Goal: Task Accomplishment & Management: Use online tool/utility

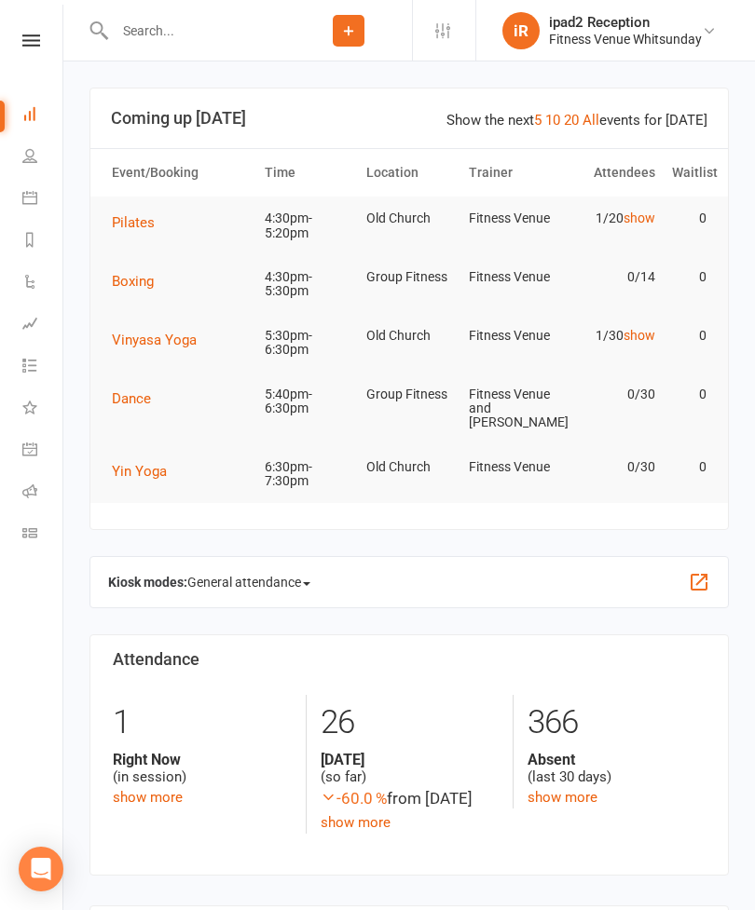
click at [15, 187] on li "Calendar" at bounding box center [31, 200] width 62 height 42
click at [25, 205] on link "Calendar" at bounding box center [43, 200] width 42 height 42
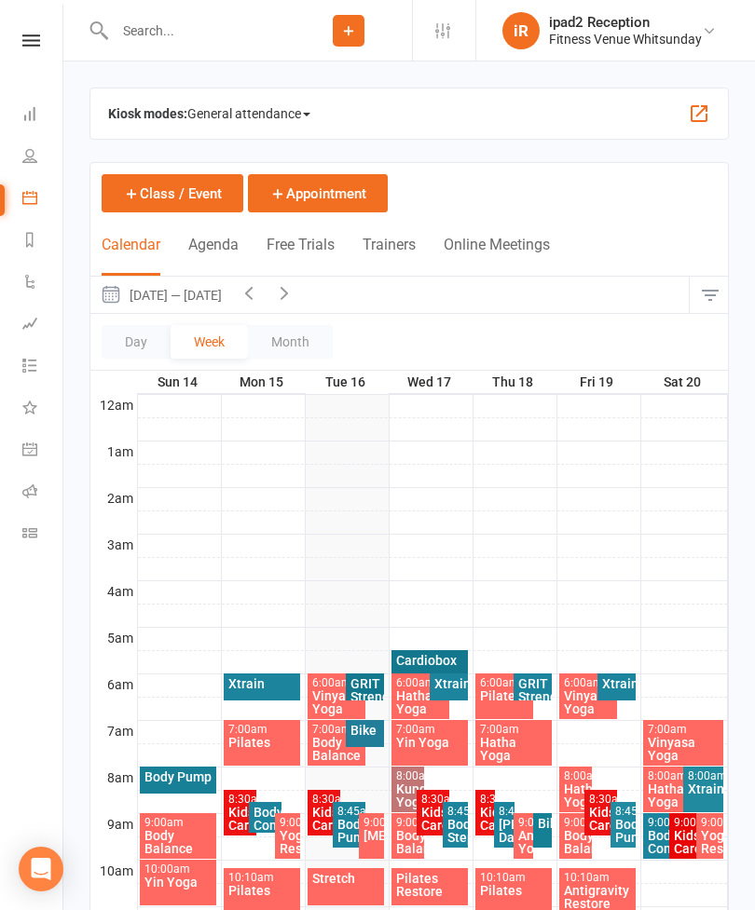
click at [253, 117] on span "General attendance" at bounding box center [248, 114] width 123 height 30
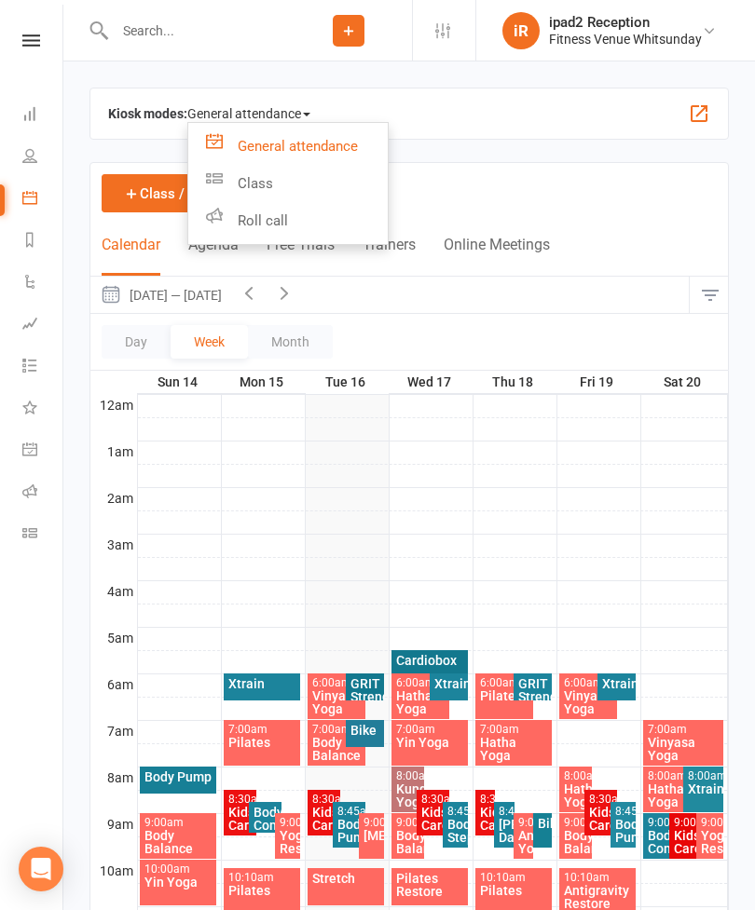
click at [260, 187] on link "Class" at bounding box center [287, 183] width 199 height 37
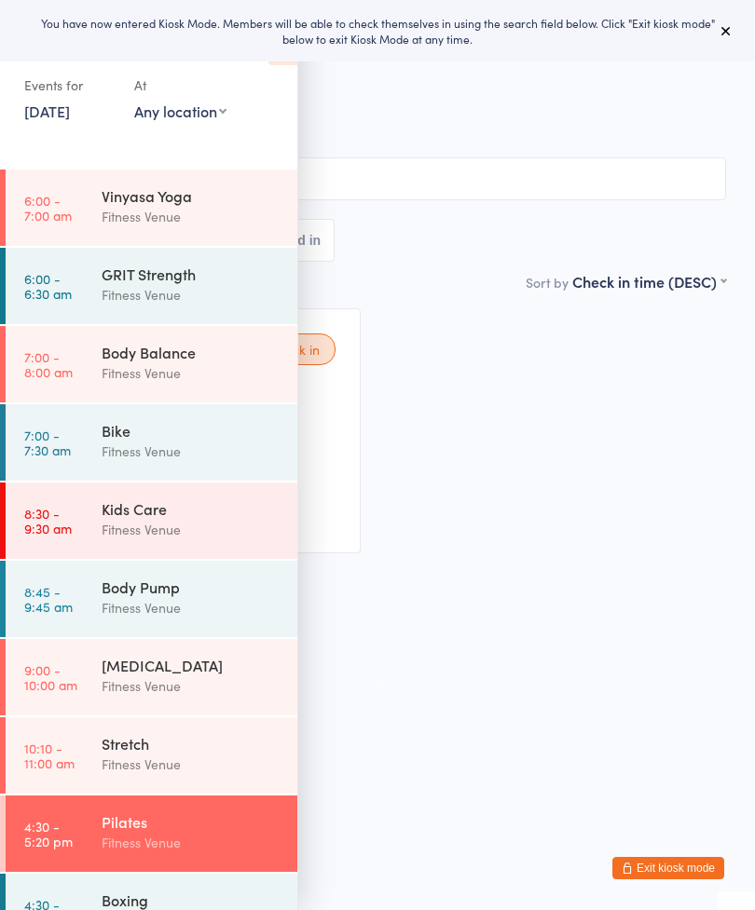
click at [421, 102] on span "[DATE] 4:30pm" at bounding box center [363, 96] width 668 height 19
click at [724, 30] on icon at bounding box center [725, 30] width 15 height 15
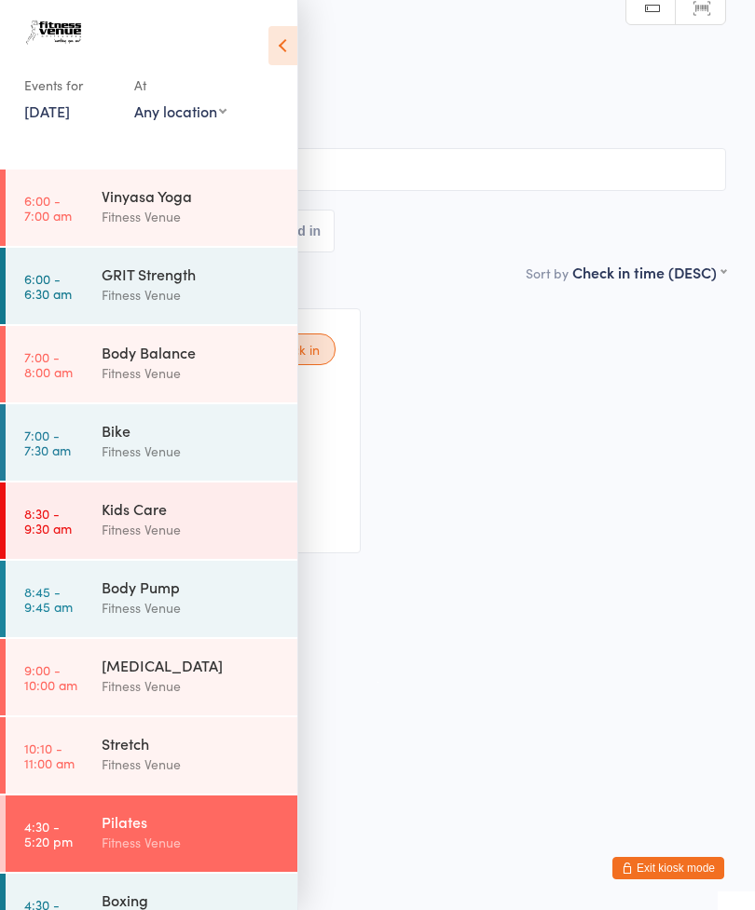
click at [69, 749] on time "10:10 - 11:00 am" at bounding box center [49, 756] width 50 height 30
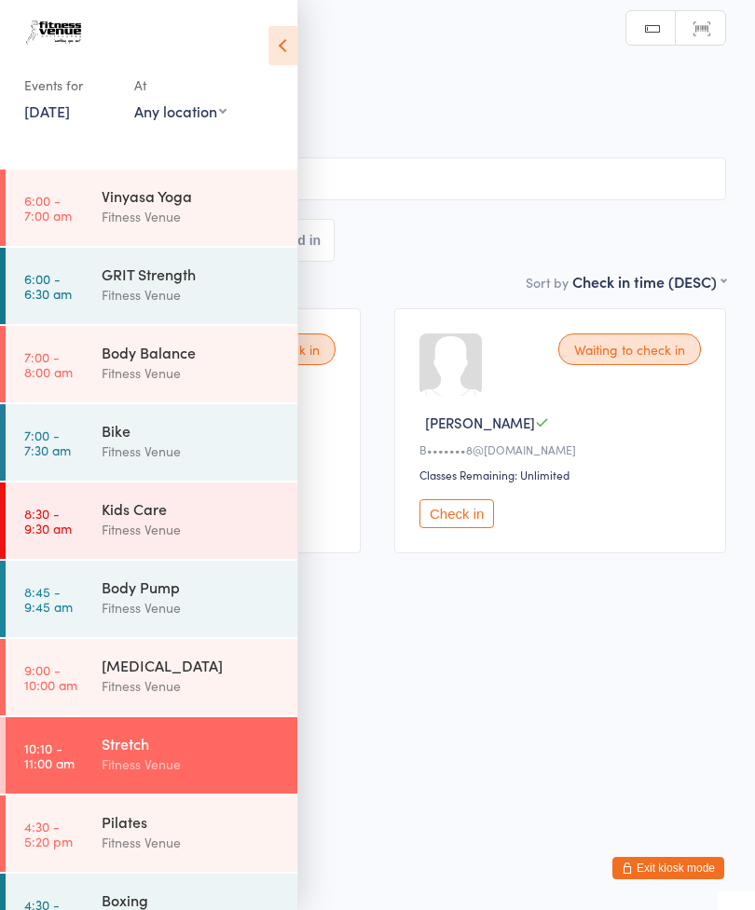
click at [277, 50] on icon at bounding box center [282, 45] width 29 height 39
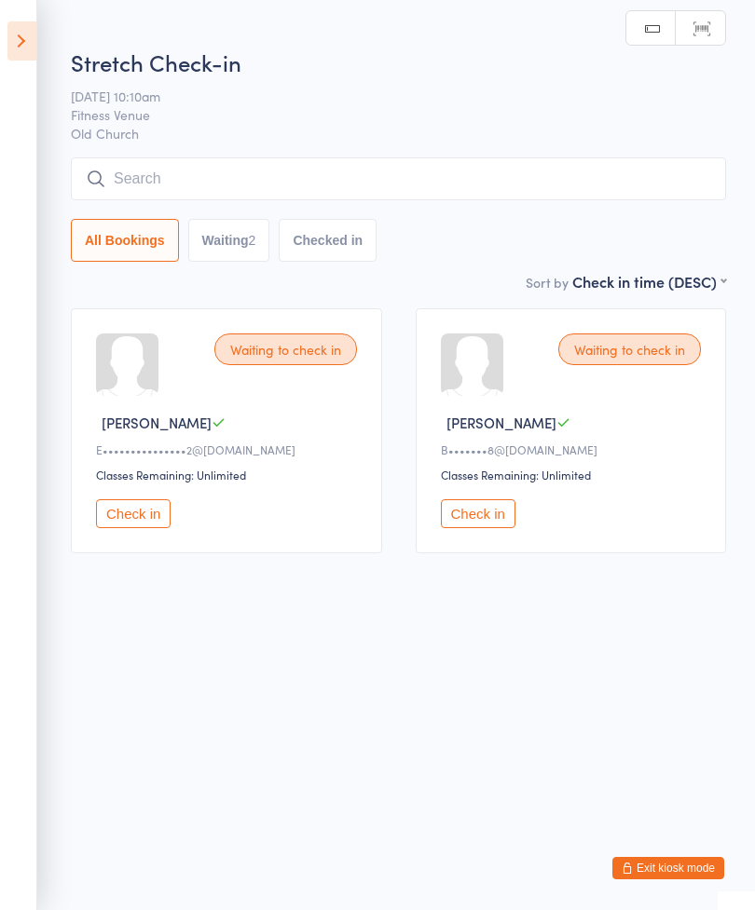
click at [124, 515] on button "Check in" at bounding box center [133, 513] width 75 height 29
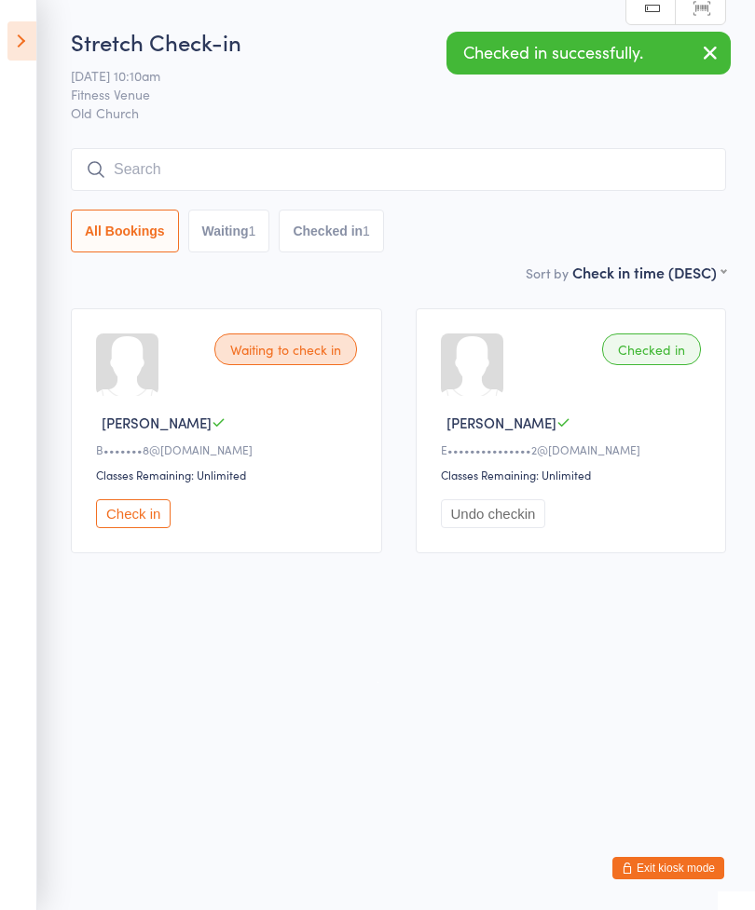
click at [129, 521] on button "Check in" at bounding box center [133, 513] width 75 height 29
click at [171, 160] on input "search" at bounding box center [398, 169] width 655 height 43
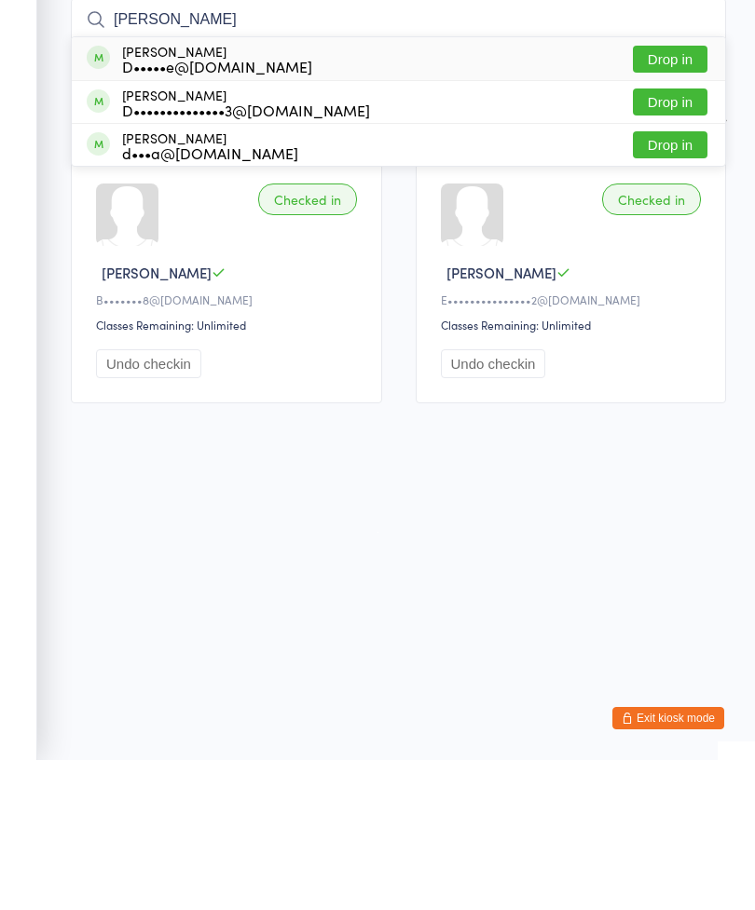
type input "[PERSON_NAME]"
click at [171, 209] on div "D•••••e@[DOMAIN_NAME]" at bounding box center [217, 216] width 190 height 15
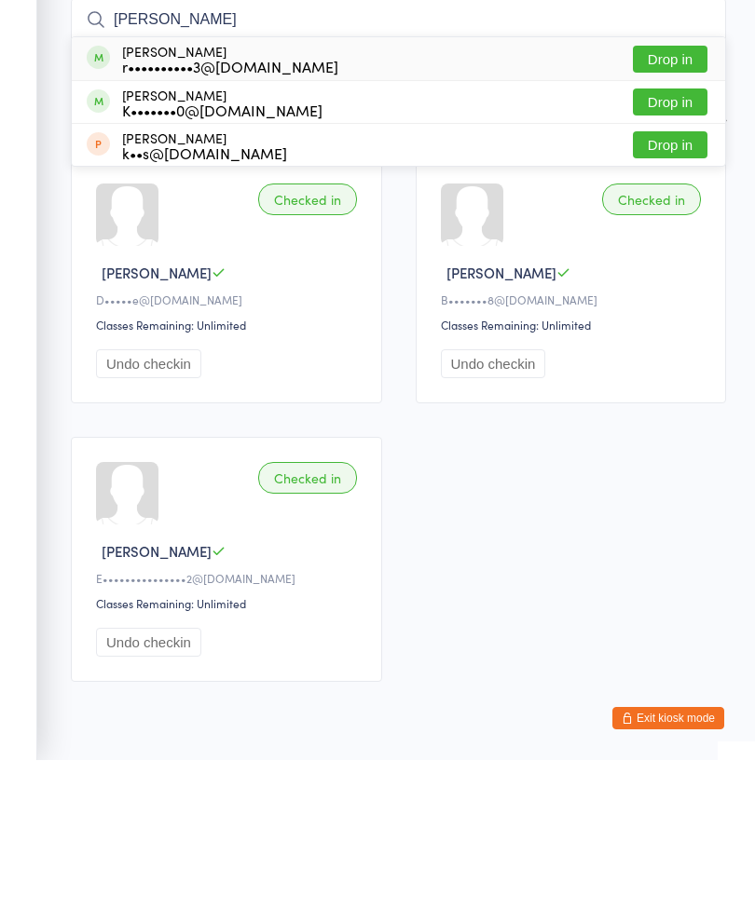
type input "[PERSON_NAME]"
click at [158, 209] on div "r••••••••••3@[DOMAIN_NAME]" at bounding box center [230, 216] width 216 height 15
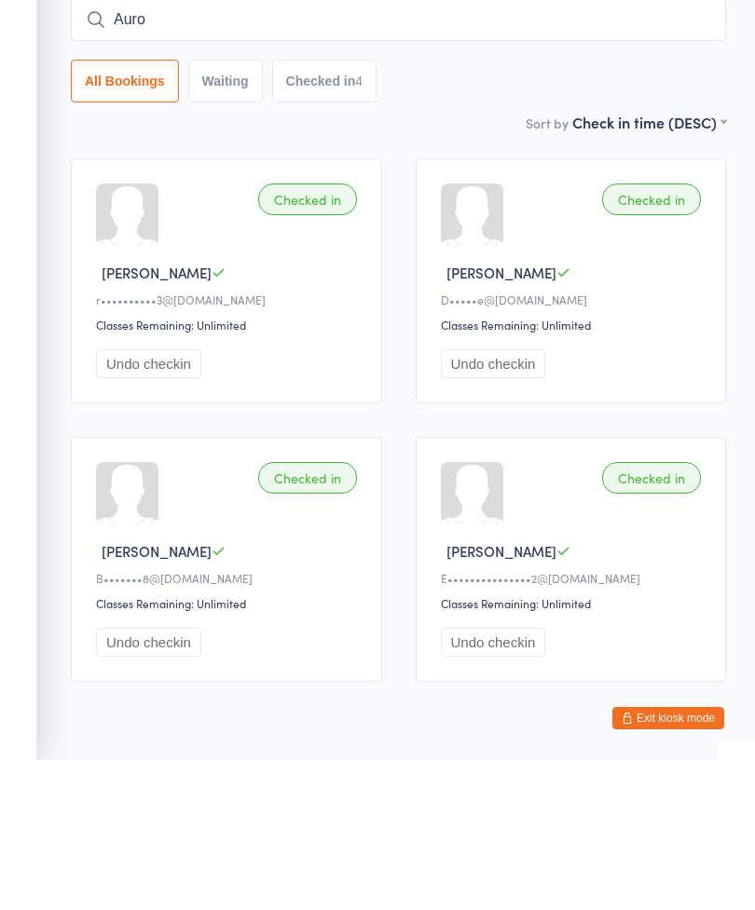
type input "Auror"
